Goal: Navigation & Orientation: Find specific page/section

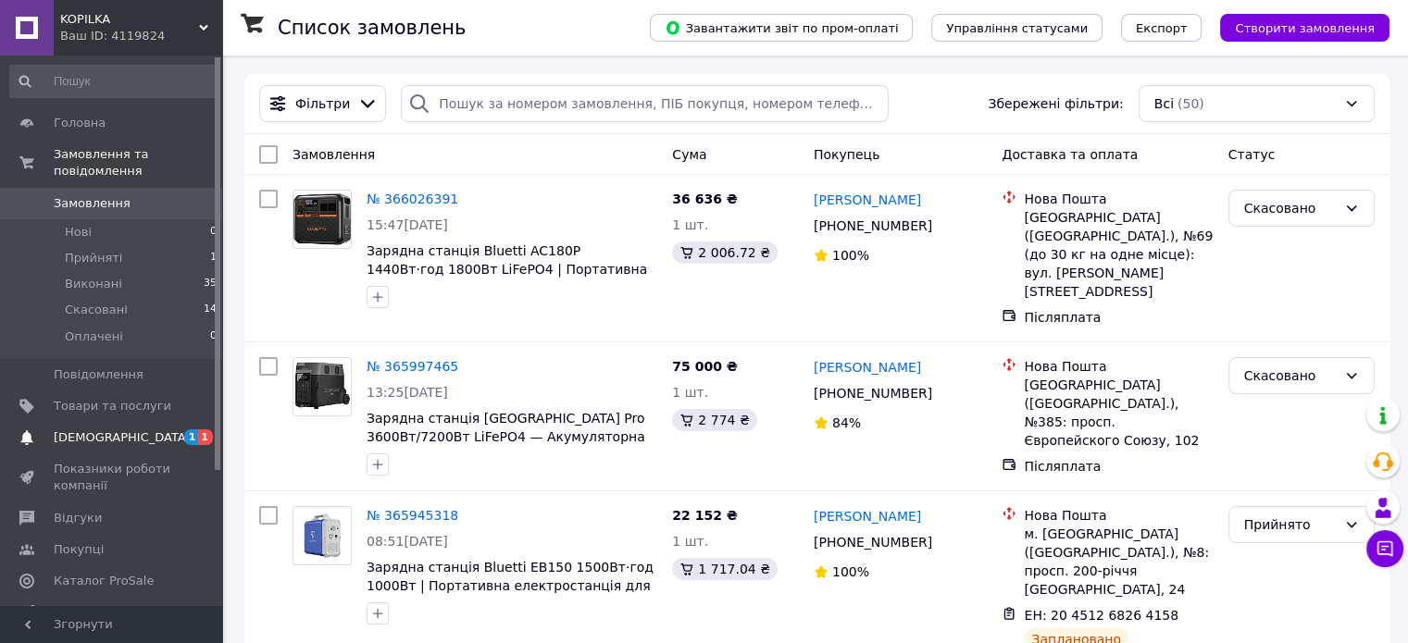
click at [115, 430] on span "[DEMOGRAPHIC_DATA]" at bounding box center [122, 438] width 137 height 17
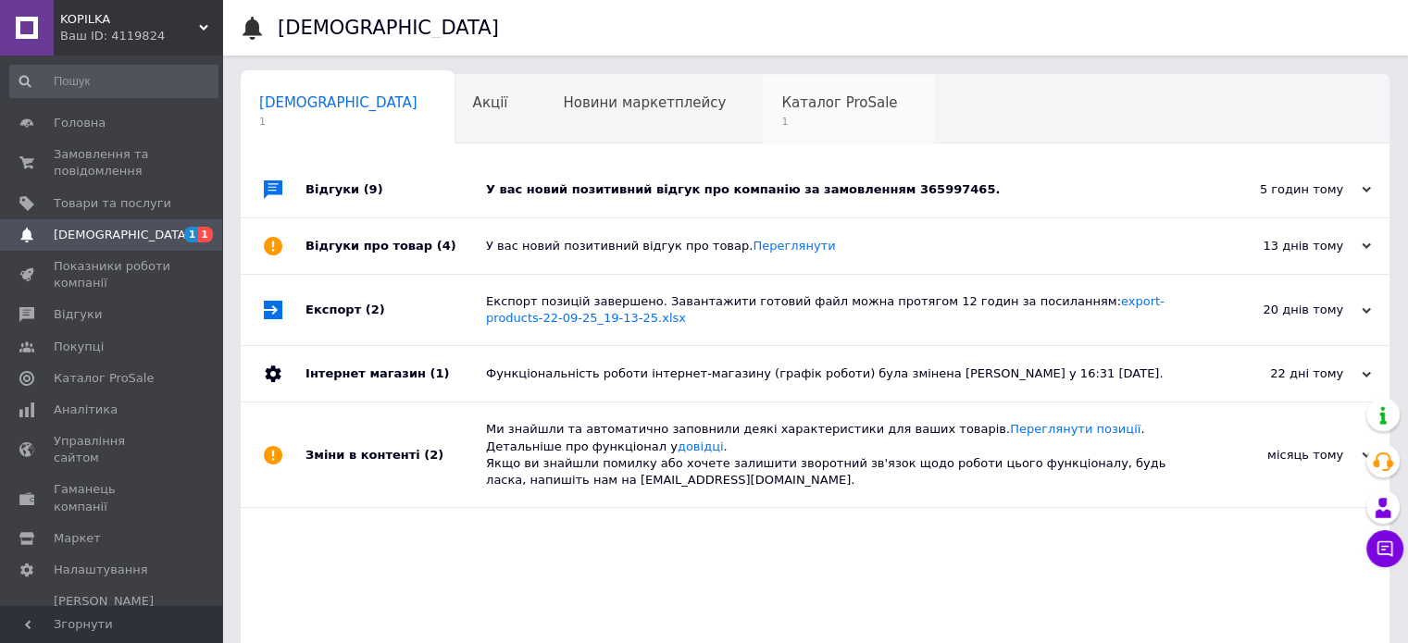
click at [781, 109] on span "Каталог ProSale" at bounding box center [839, 102] width 116 height 17
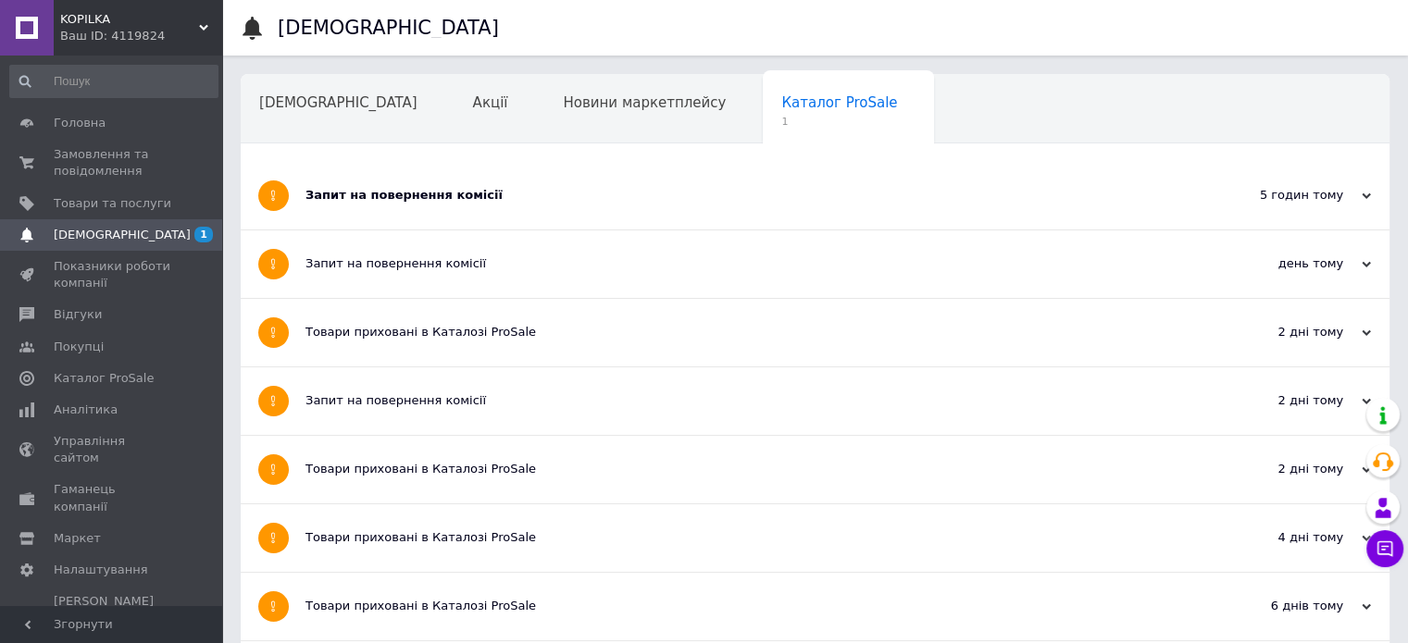
click at [541, 219] on div "Запит на повернення комісії" at bounding box center [746, 196] width 881 height 68
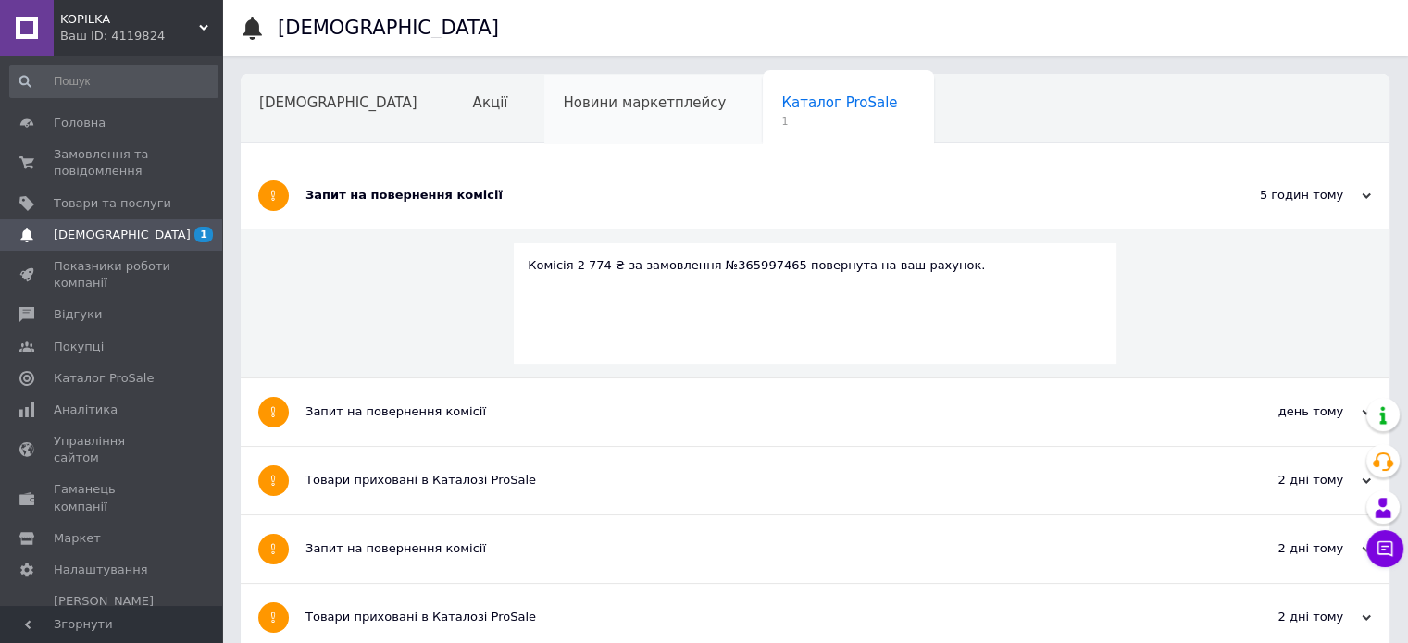
click at [544, 113] on div "Новини маркетплейсу" at bounding box center [653, 110] width 219 height 70
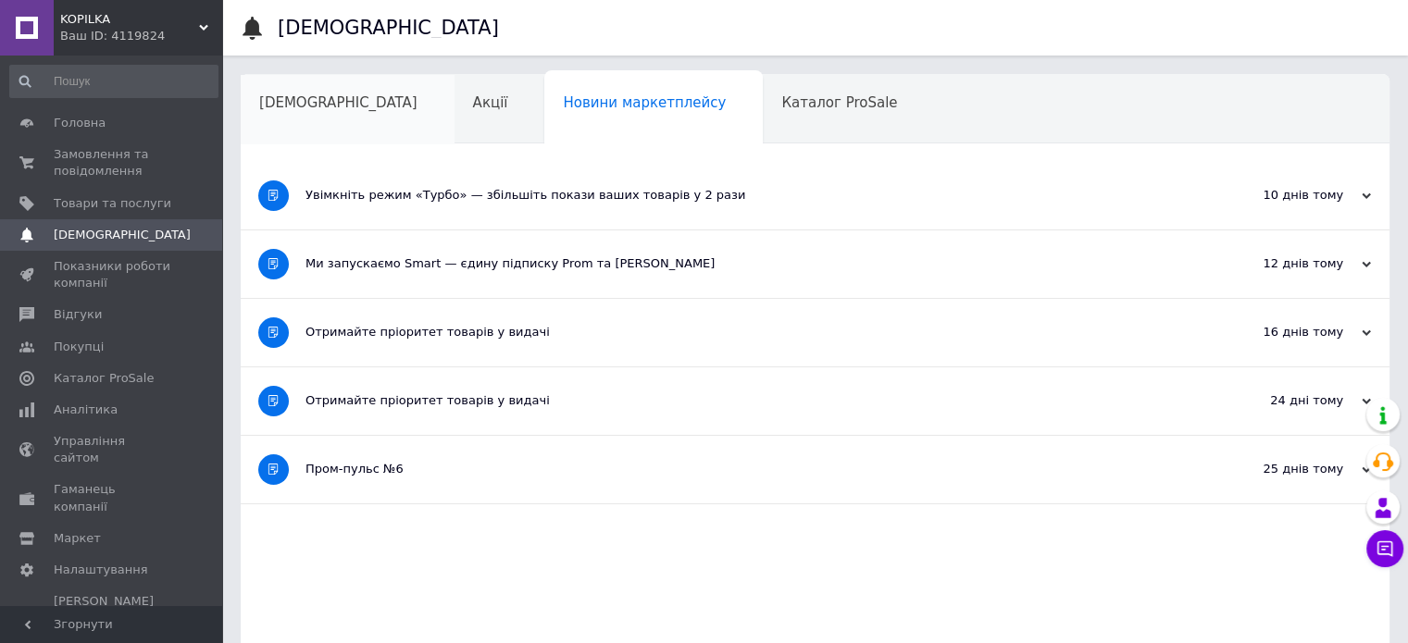
click at [319, 118] on div "[DEMOGRAPHIC_DATA]" at bounding box center [348, 110] width 214 height 70
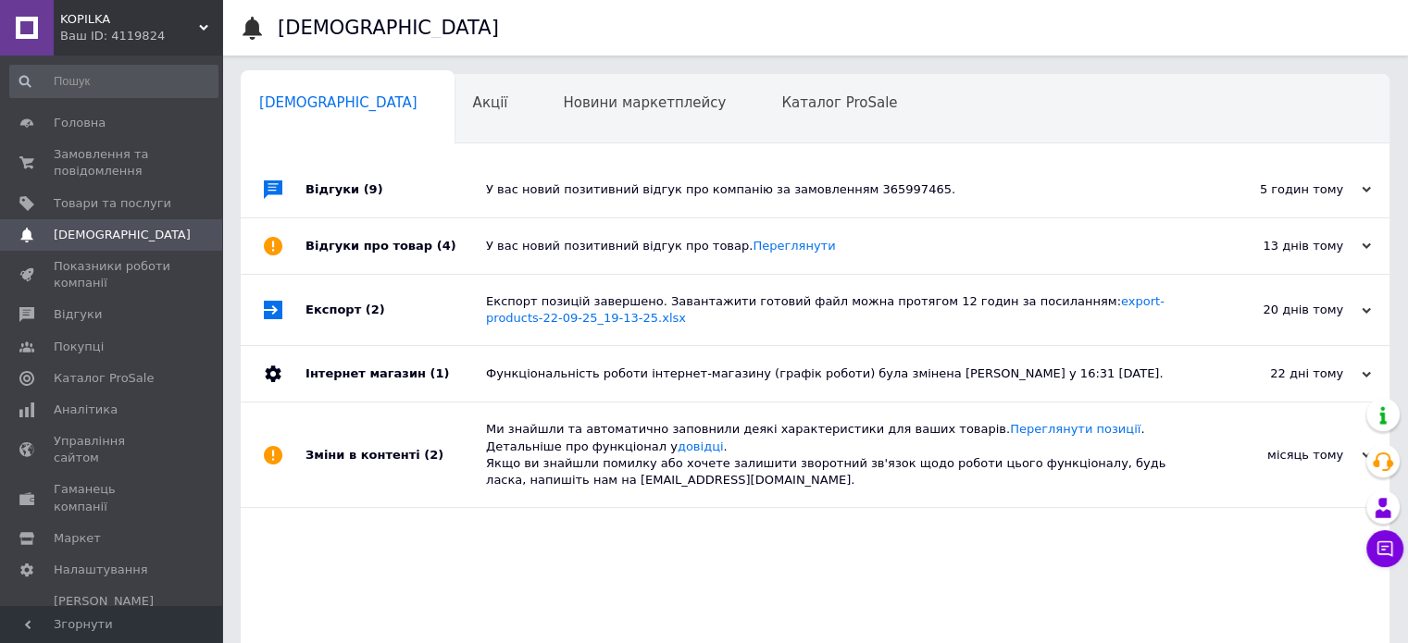
click at [1002, 189] on div "У вас новий позитивний відгук про компанію за замовленням 365997465." at bounding box center [836, 189] width 700 height 17
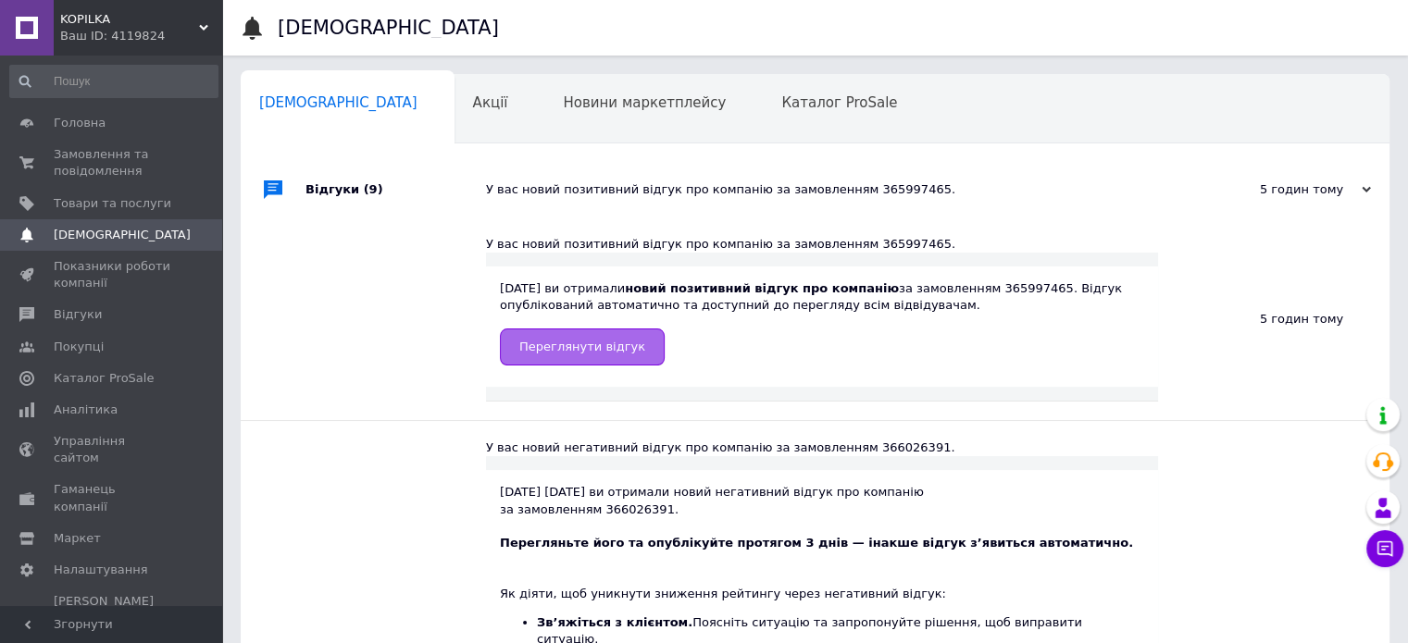
click at [540, 344] on span "Переглянути відгук" at bounding box center [582, 347] width 126 height 14
click at [86, 283] on span "Показники роботи компанії" at bounding box center [113, 274] width 118 height 33
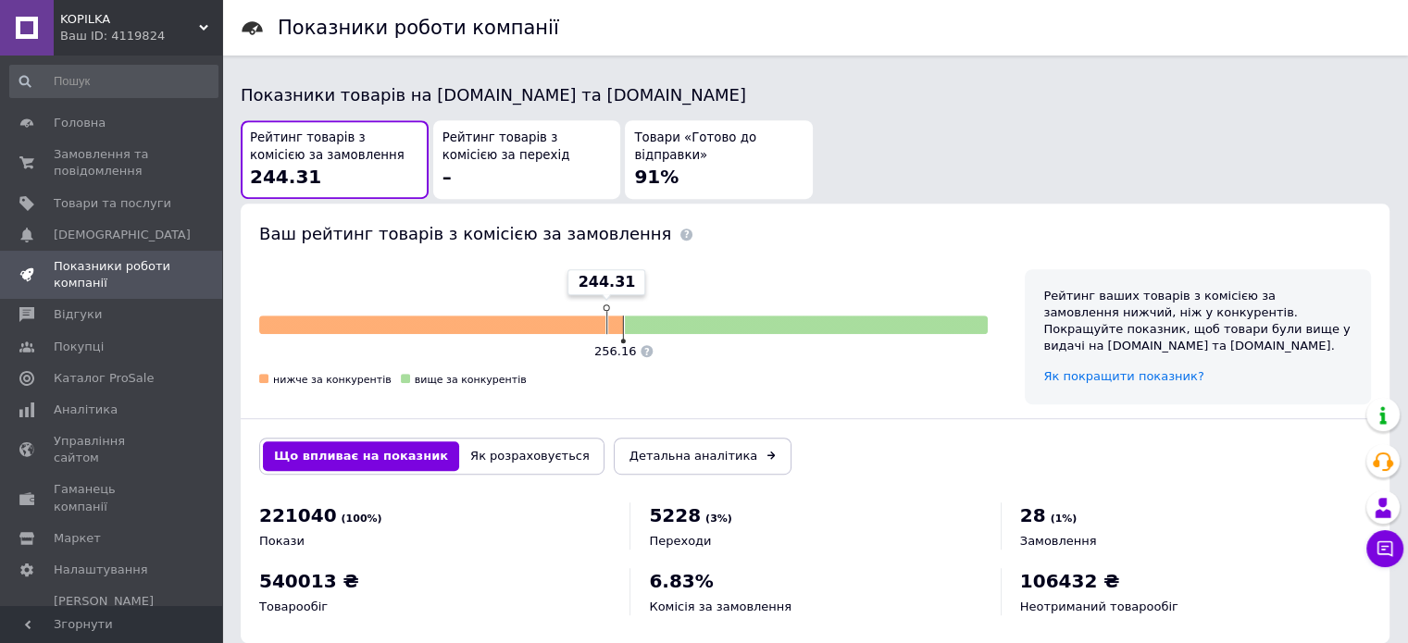
scroll to position [438, 0]
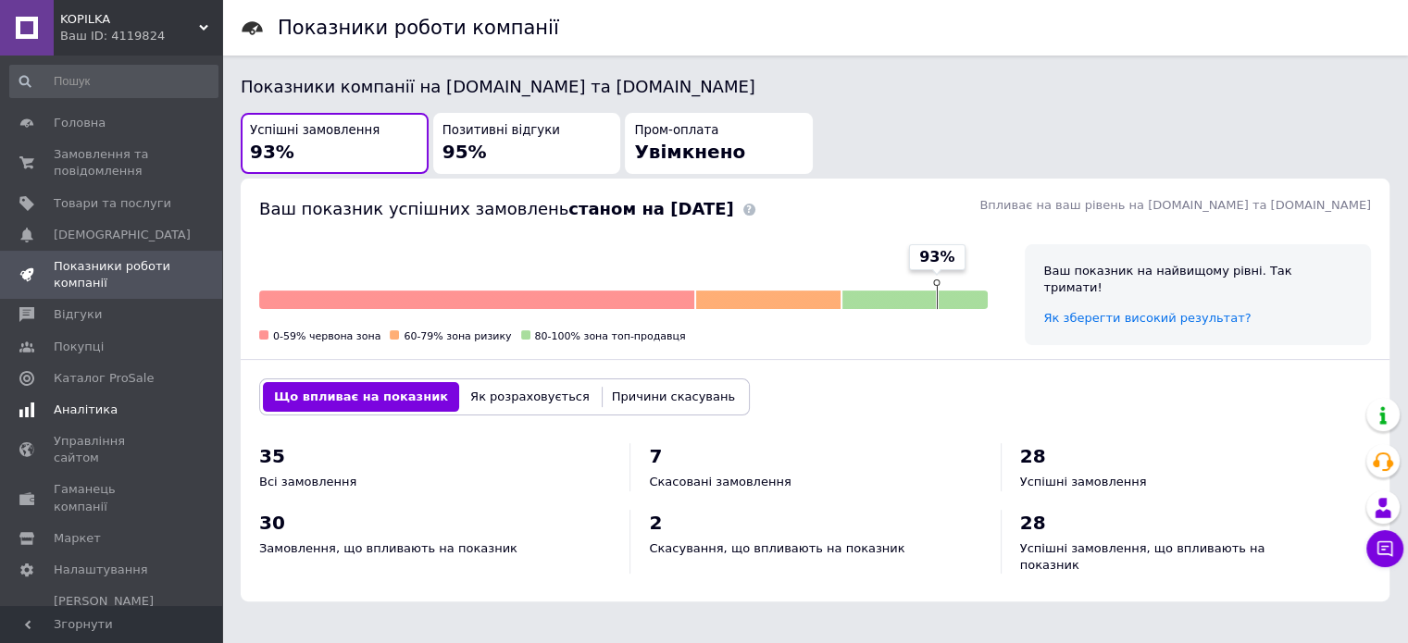
click at [89, 414] on span "Аналітика" at bounding box center [86, 410] width 64 height 17
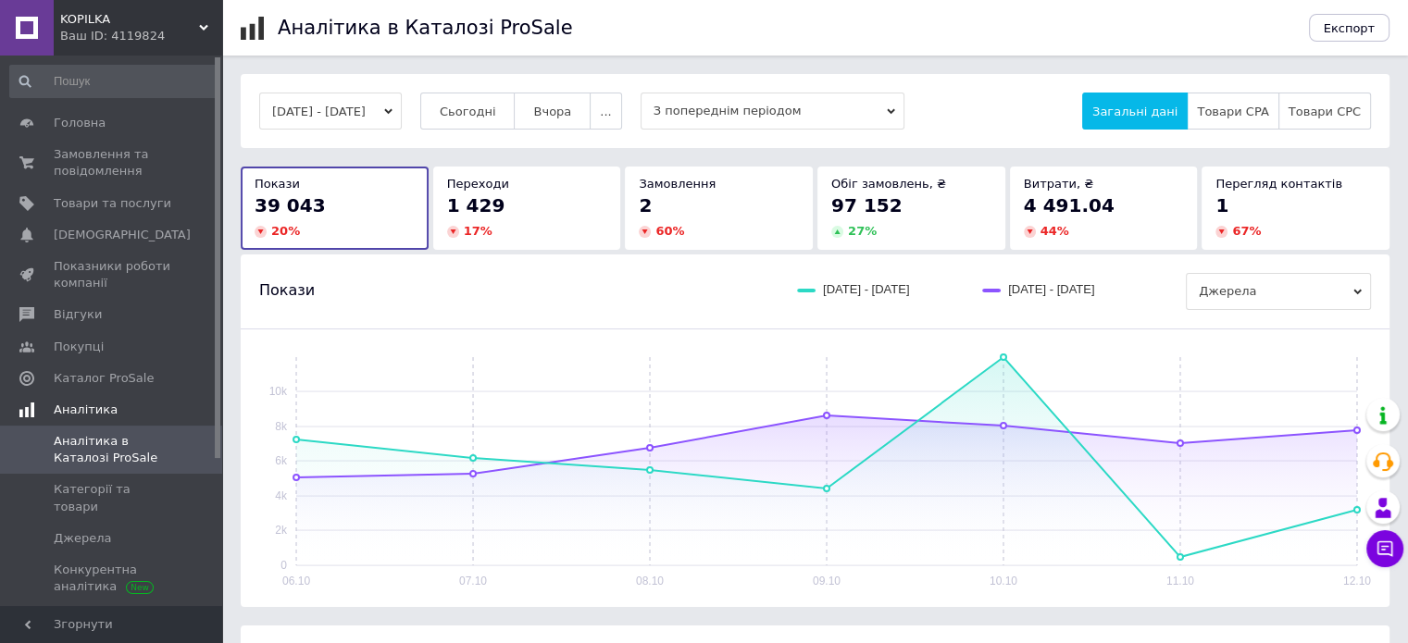
click at [68, 413] on span "Аналітика" at bounding box center [86, 410] width 64 height 17
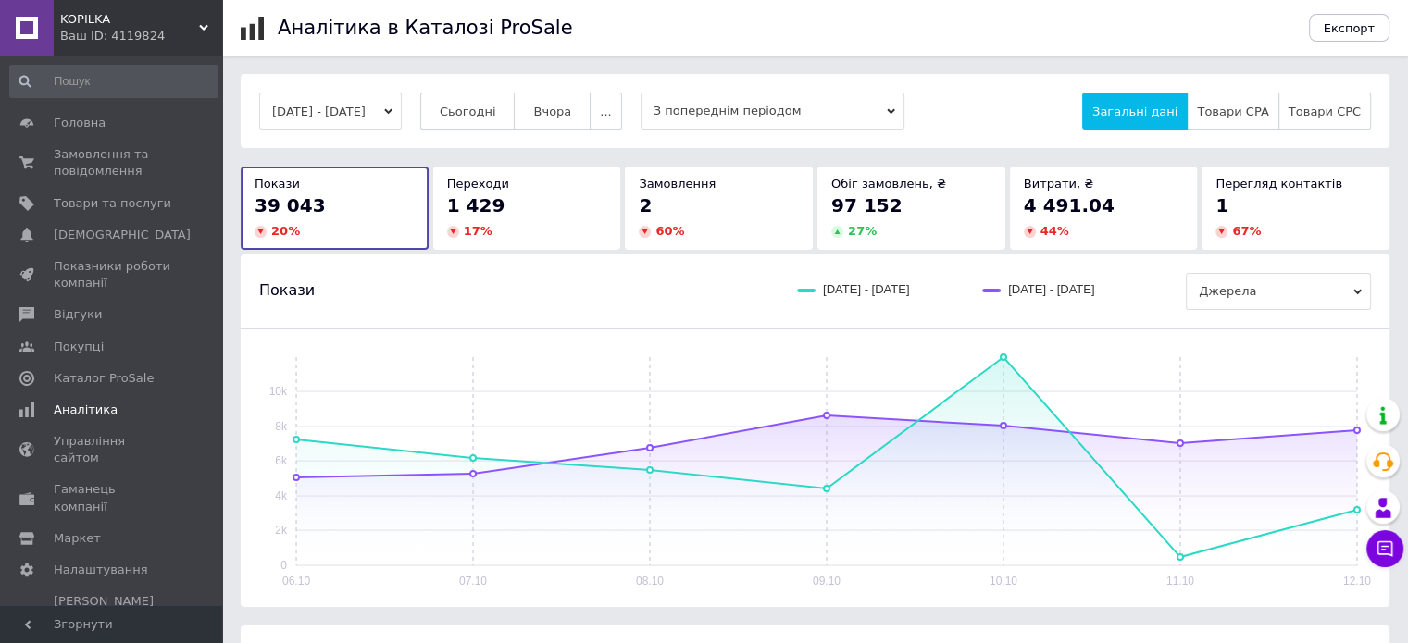
click at [496, 117] on span "Сьогодні" at bounding box center [468, 112] width 56 height 14
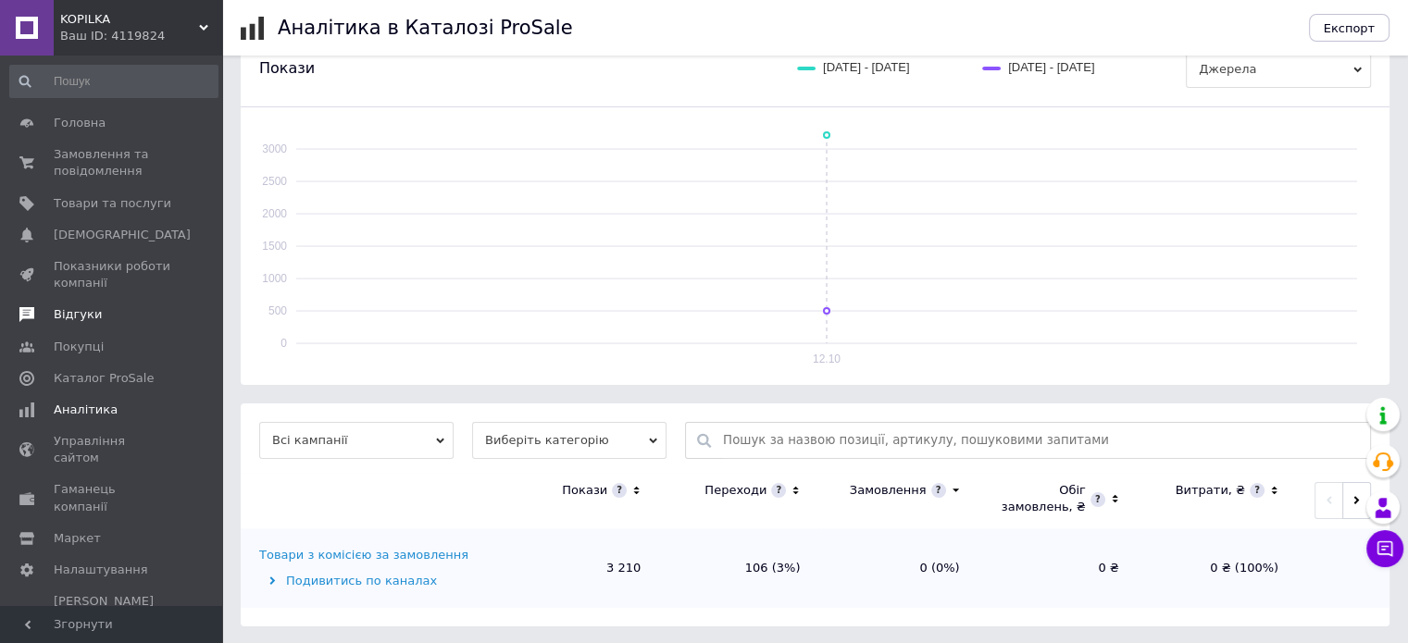
scroll to position [223, 0]
click at [60, 628] on div "Prom мікс 1 000" at bounding box center [113, 636] width 118 height 17
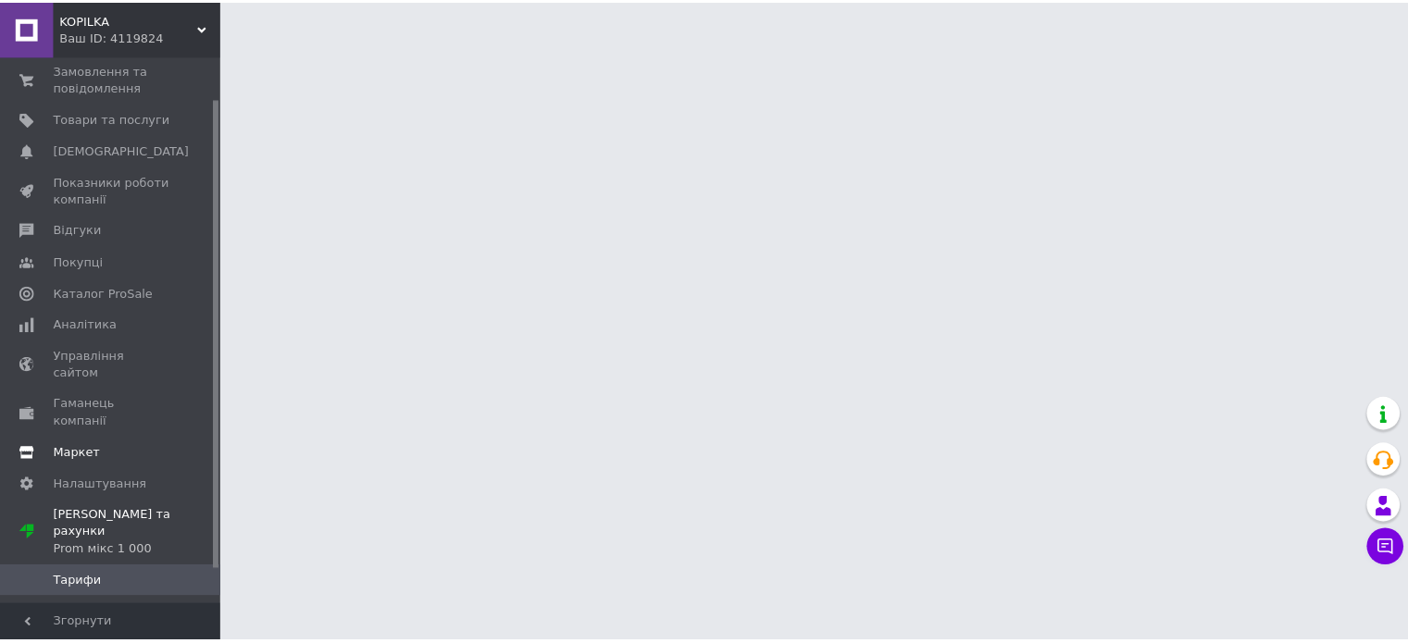
scroll to position [89, 0]
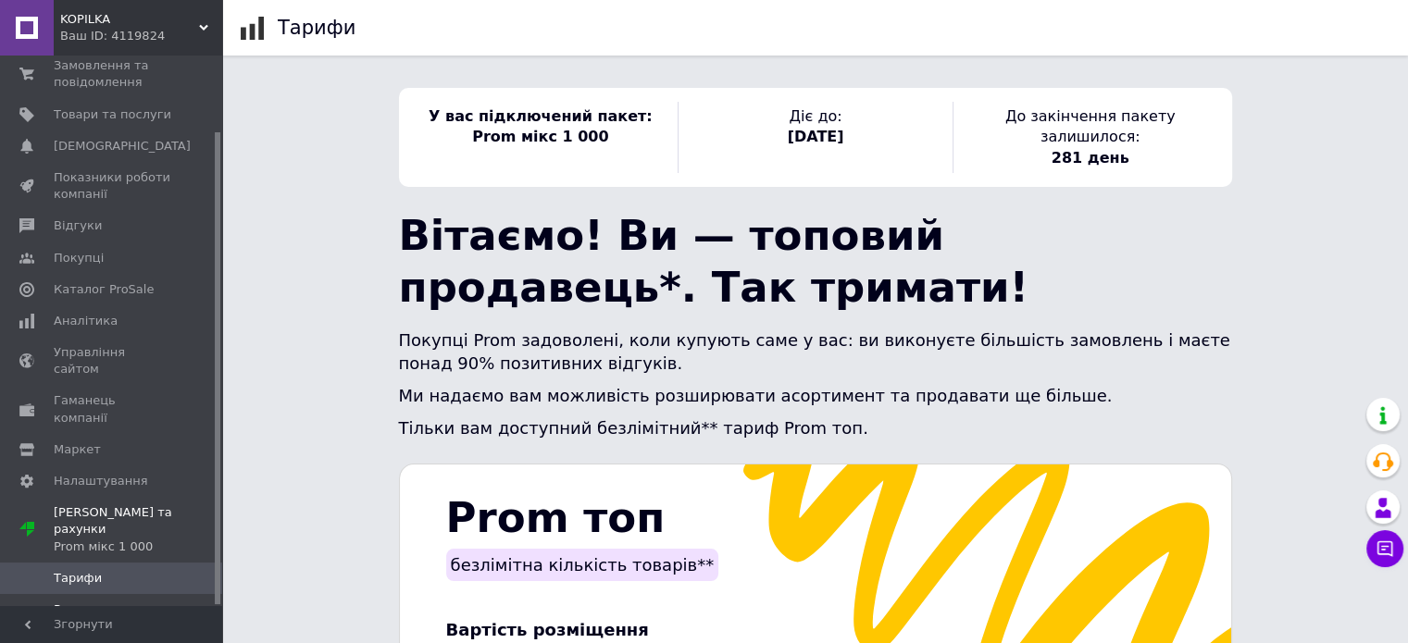
click at [100, 602] on span "Рахунки" at bounding box center [113, 610] width 118 height 17
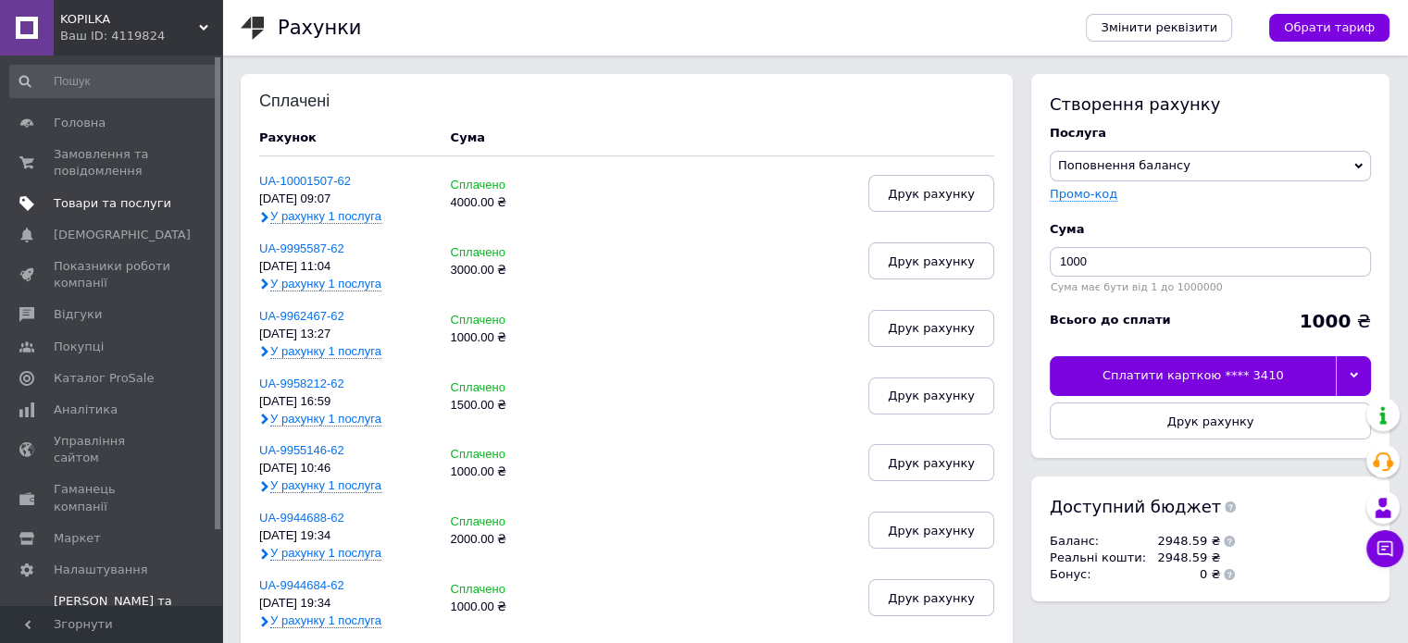
click at [98, 207] on span "Товари та послуги" at bounding box center [113, 203] width 118 height 17
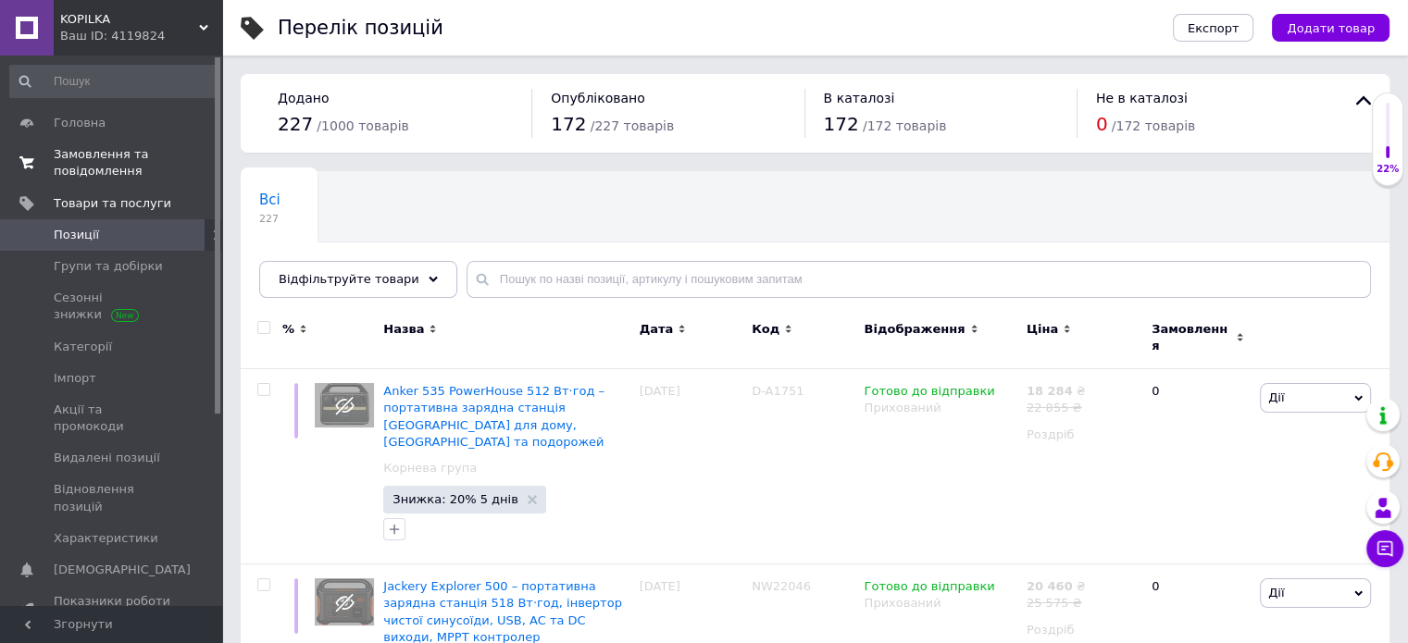
click at [74, 165] on span "Замовлення та повідомлення" at bounding box center [113, 162] width 118 height 33
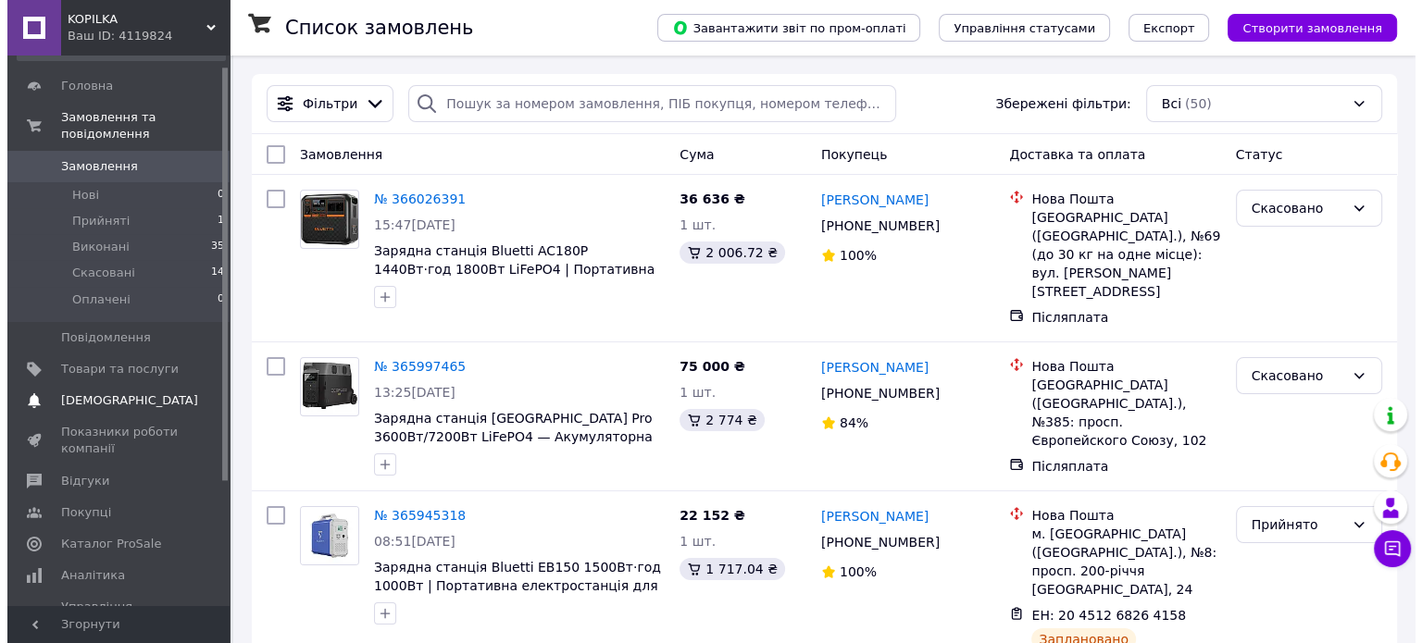
scroll to position [180, 0]
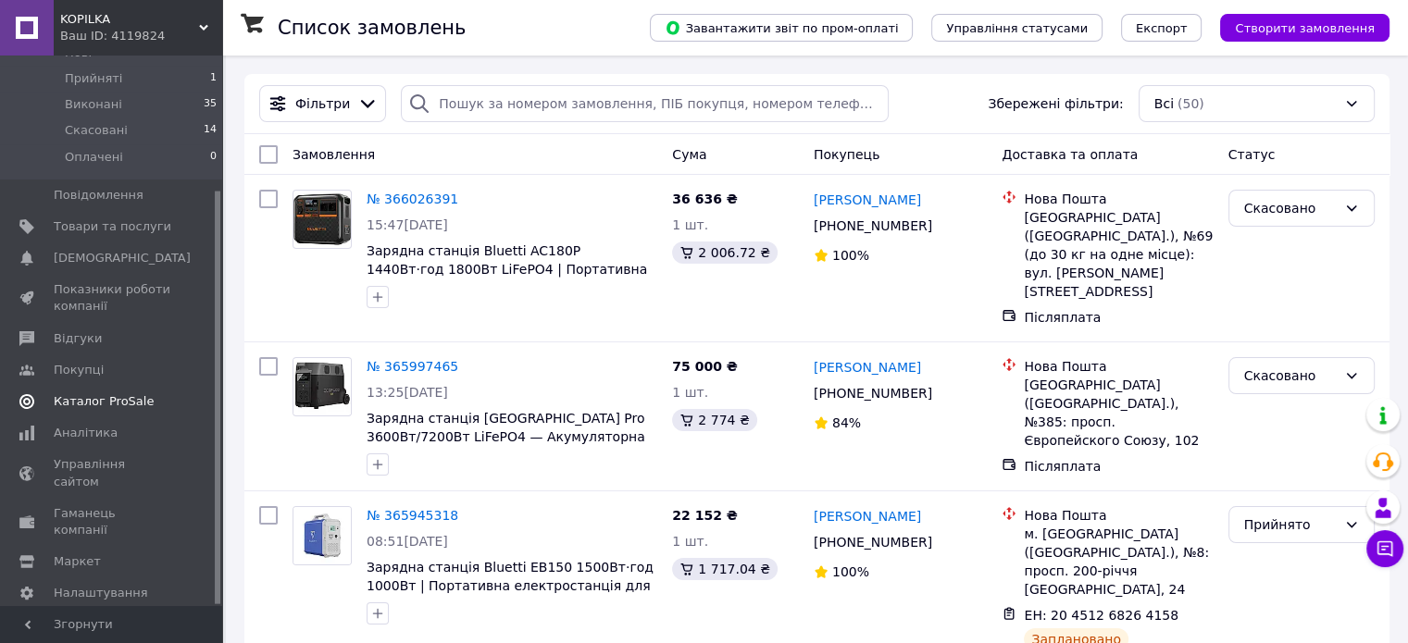
click at [93, 394] on link "Каталог ProSale" at bounding box center [114, 401] width 228 height 31
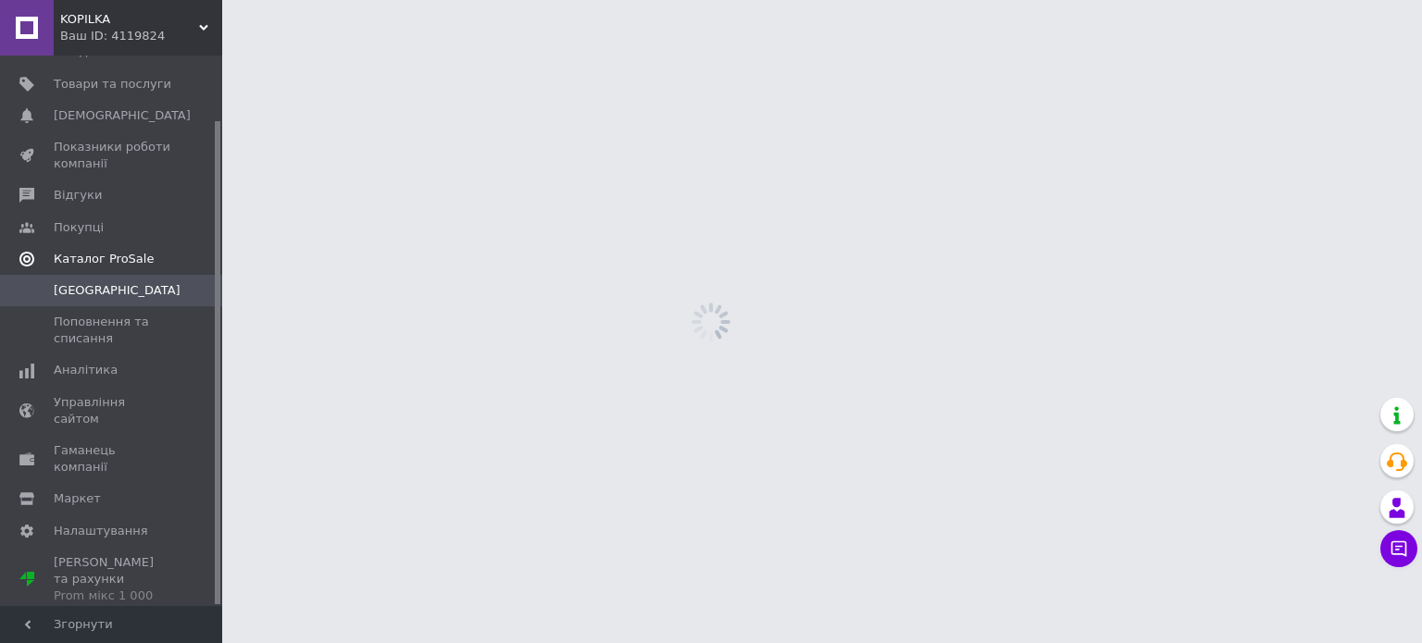
scroll to position [74, 0]
